Goal: Transaction & Acquisition: Purchase product/service

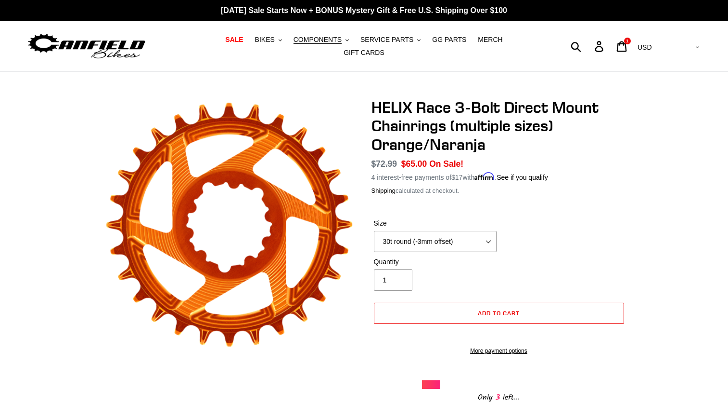
select select "30t round (-3mm offset)"
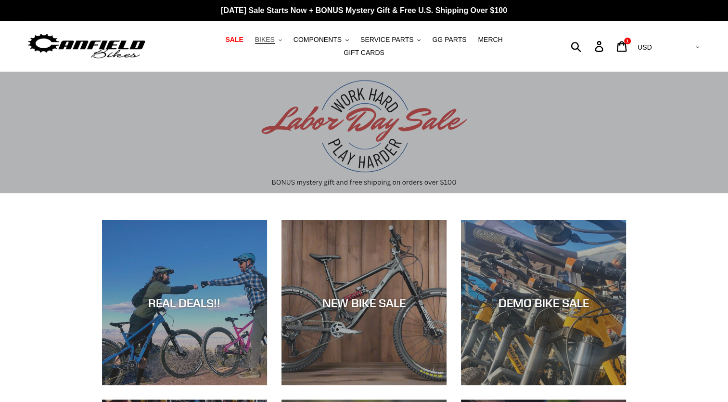
click at [255, 42] on span "BIKES" at bounding box center [265, 40] width 20 height 8
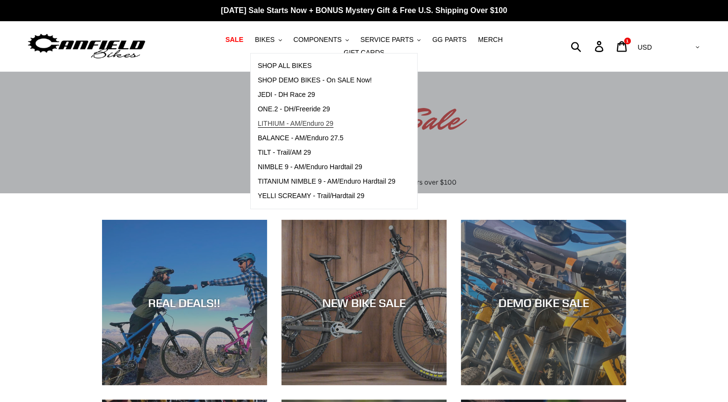
click at [266, 128] on span "LITHIUM - AM/Enduro 29" at bounding box center [296, 123] width 76 height 8
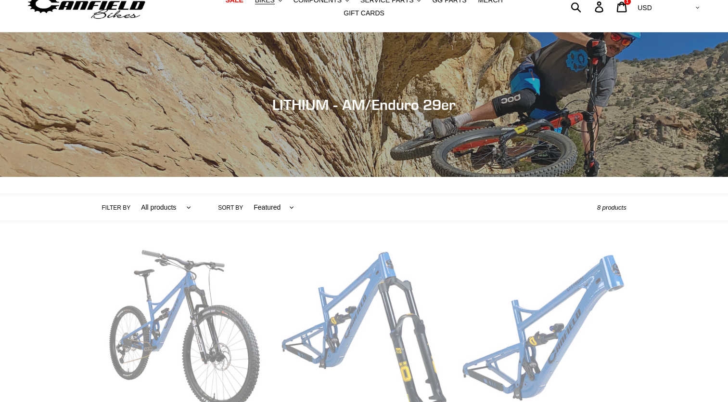
scroll to position [194, 0]
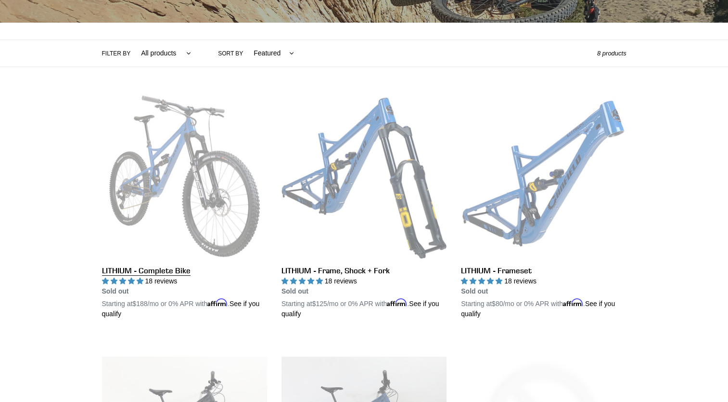
click at [243, 190] on link "LITHIUM - Complete Bike" at bounding box center [184, 205] width 165 height 225
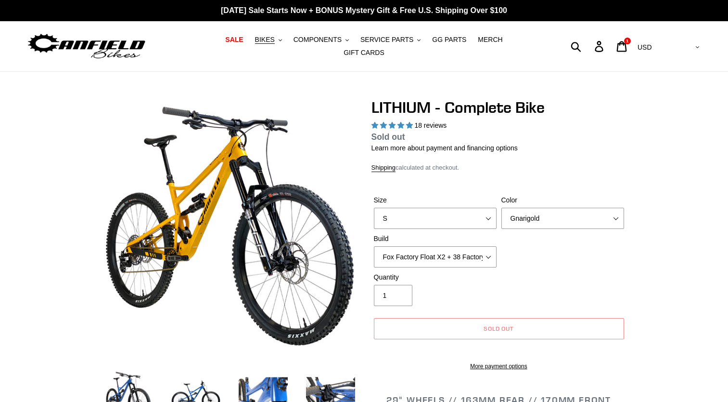
select select "highest-rating"
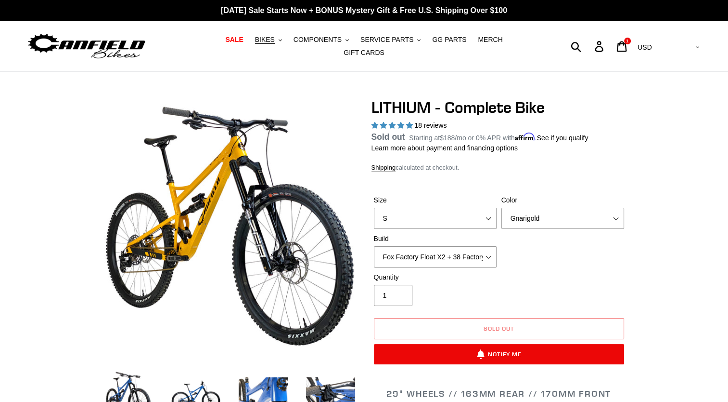
drag, startPoint x: 731, startPoint y: 45, endPoint x: 691, endPoint y: 288, distance: 245.9
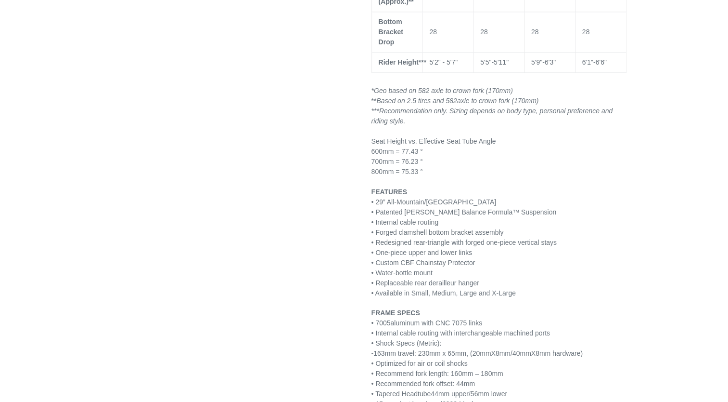
scroll to position [1278, 0]
